Goal: Information Seeking & Learning: Check status

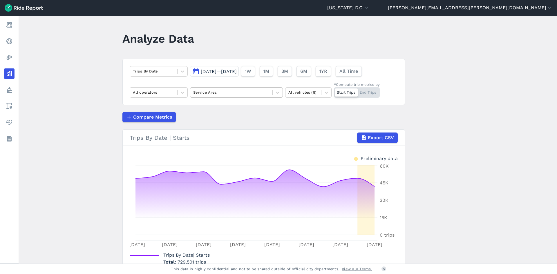
click at [265, 93] on div at bounding box center [231, 92] width 76 height 7
type input "washing"
click at [263, 118] on div "[US_STATE] DC City Limits" at bounding box center [236, 116] width 93 height 10
click at [369, 94] on div "Start Trips End Trips" at bounding box center [357, 92] width 46 height 10
click at [334, 91] on input "*Compute trip metrics by Start Trips End Trips" at bounding box center [334, 89] width 0 height 4
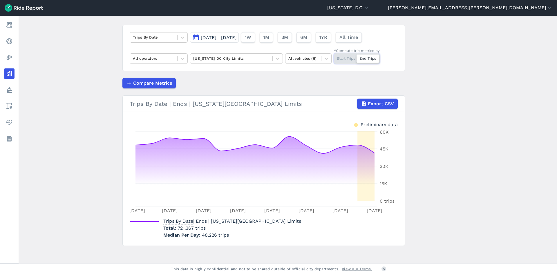
scroll to position [37, 0]
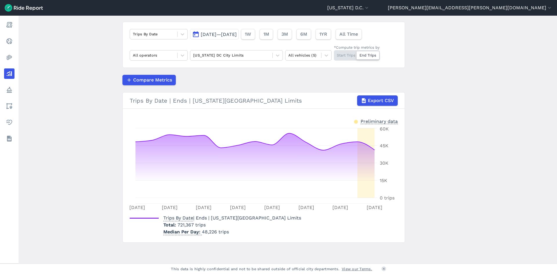
click at [227, 37] on span "[DATE]—[DATE]" at bounding box center [219, 35] width 36 height 6
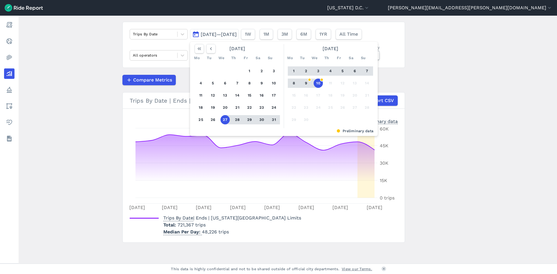
click at [292, 71] on button "1" at bounding box center [293, 70] width 9 height 9
click at [365, 72] on button "7" at bounding box center [366, 70] width 9 height 9
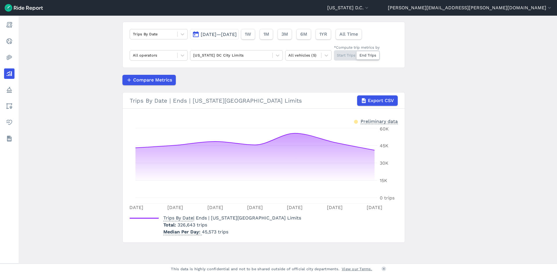
click at [232, 33] on span "[DATE]—[DATE]" at bounding box center [219, 35] width 36 height 6
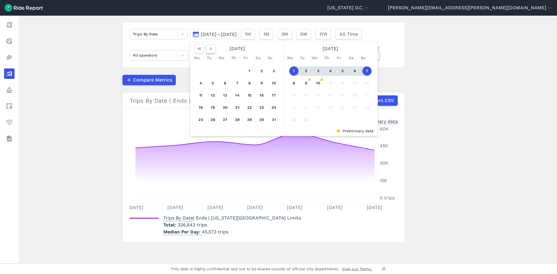
click at [210, 51] on icon "button" at bounding box center [211, 49] width 6 height 6
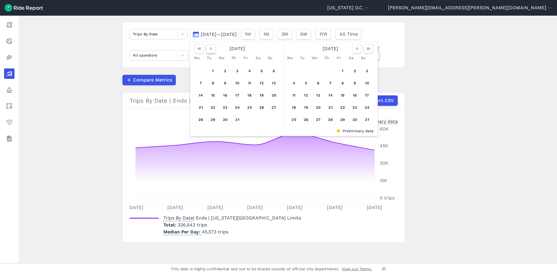
click at [210, 51] on icon "button" at bounding box center [211, 49] width 6 height 6
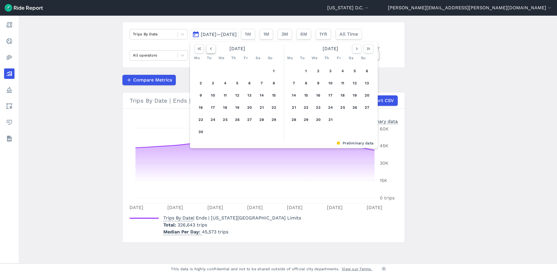
click at [210, 51] on icon "button" at bounding box center [211, 49] width 6 height 6
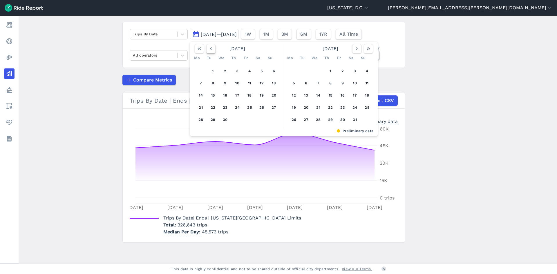
click at [210, 51] on icon "button" at bounding box center [211, 49] width 6 height 6
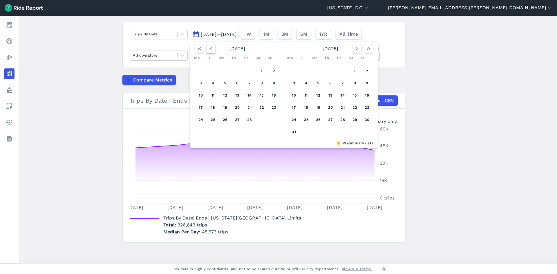
click at [210, 51] on icon "button" at bounding box center [211, 49] width 6 height 6
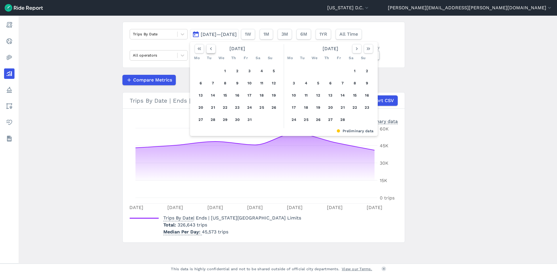
click at [210, 51] on icon "button" at bounding box center [211, 49] width 6 height 6
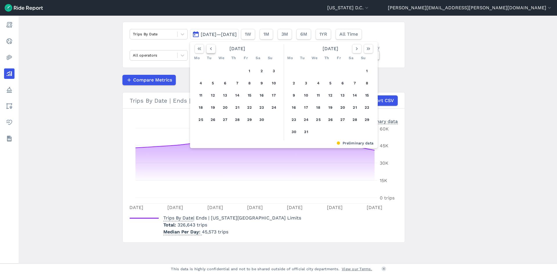
click at [210, 51] on icon "button" at bounding box center [211, 49] width 6 height 6
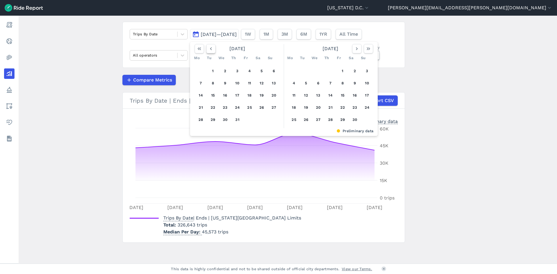
click at [210, 51] on icon "button" at bounding box center [211, 49] width 6 height 6
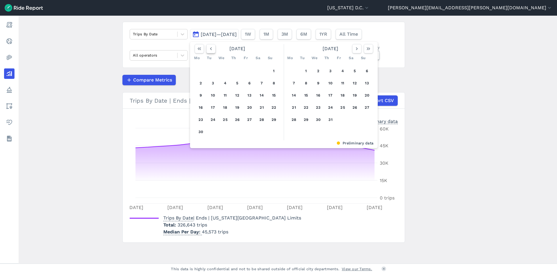
click at [210, 51] on icon "button" at bounding box center [211, 49] width 6 height 6
click at [294, 85] on button "2" at bounding box center [293, 83] width 9 height 9
click at [366, 83] on button "8" at bounding box center [366, 83] width 9 height 9
